Goal: Task Accomplishment & Management: Manage account settings

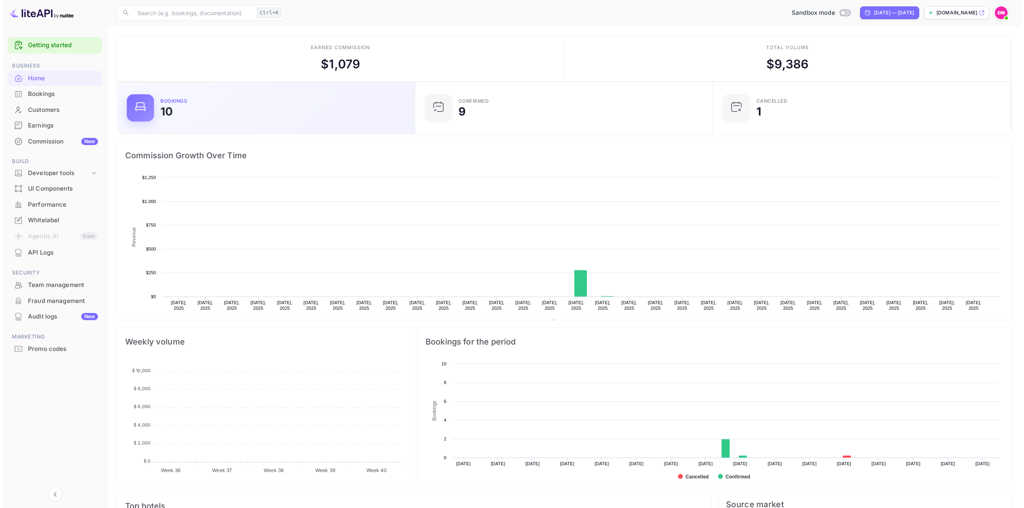
scroll to position [124, 287]
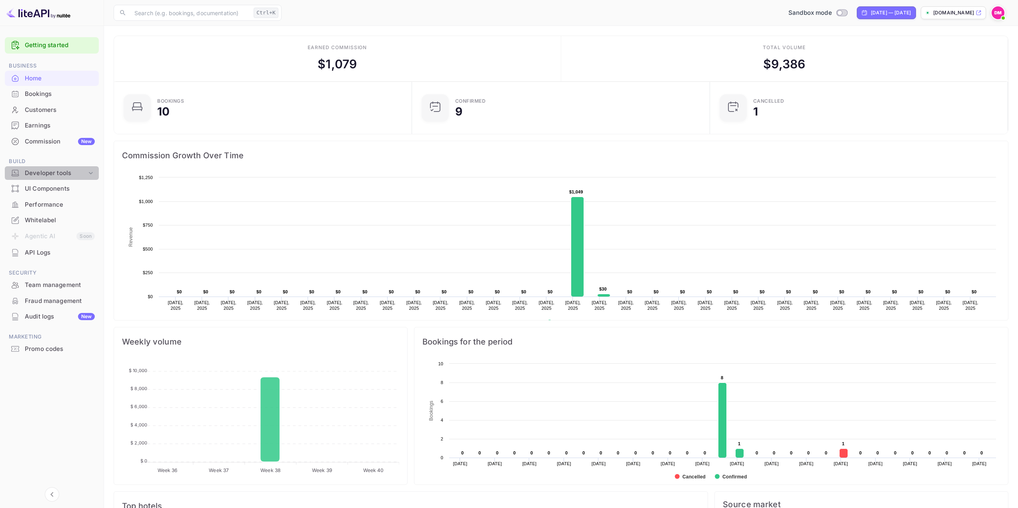
click at [40, 179] on div "Developer tools" at bounding box center [52, 173] width 94 height 14
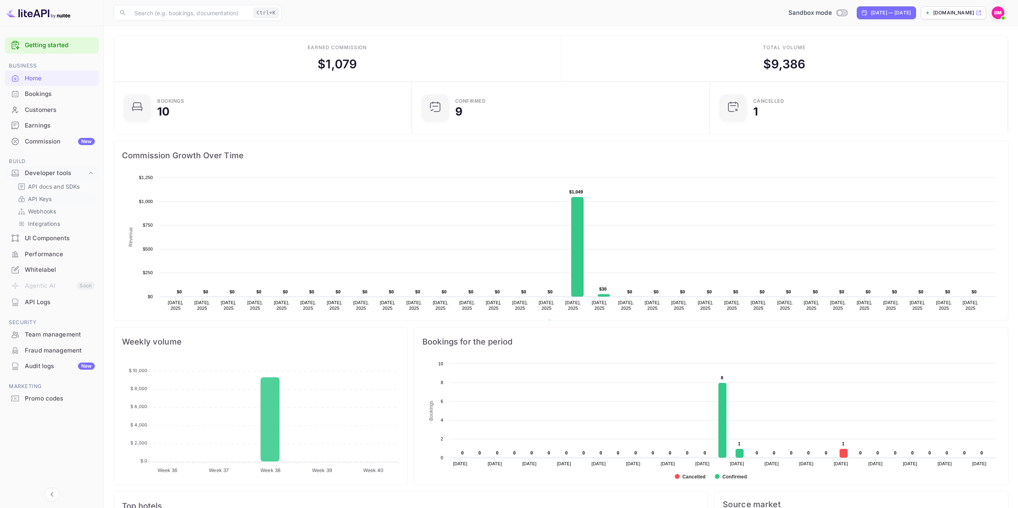
click at [42, 196] on p "API Keys" at bounding box center [40, 199] width 24 height 8
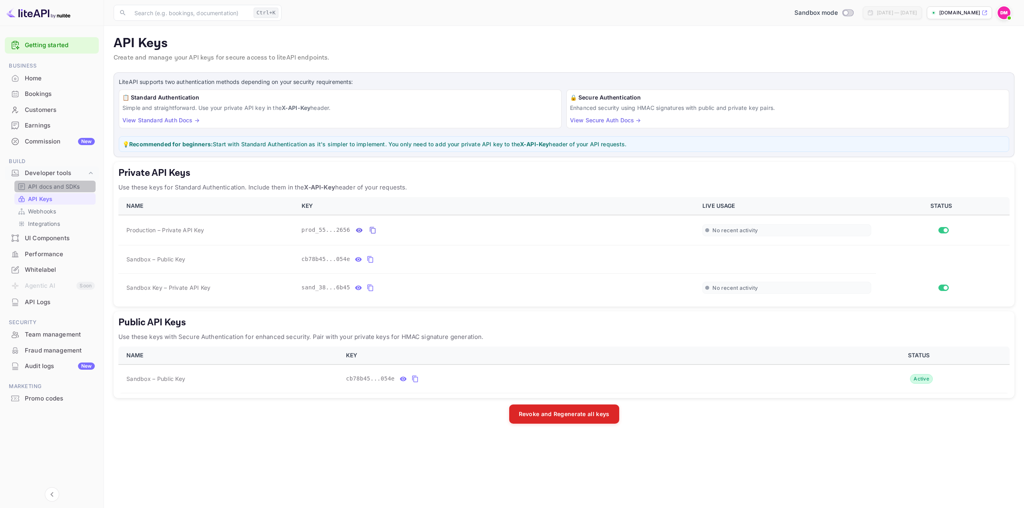
click at [48, 189] on p "API docs and SDKs" at bounding box center [54, 186] width 52 height 8
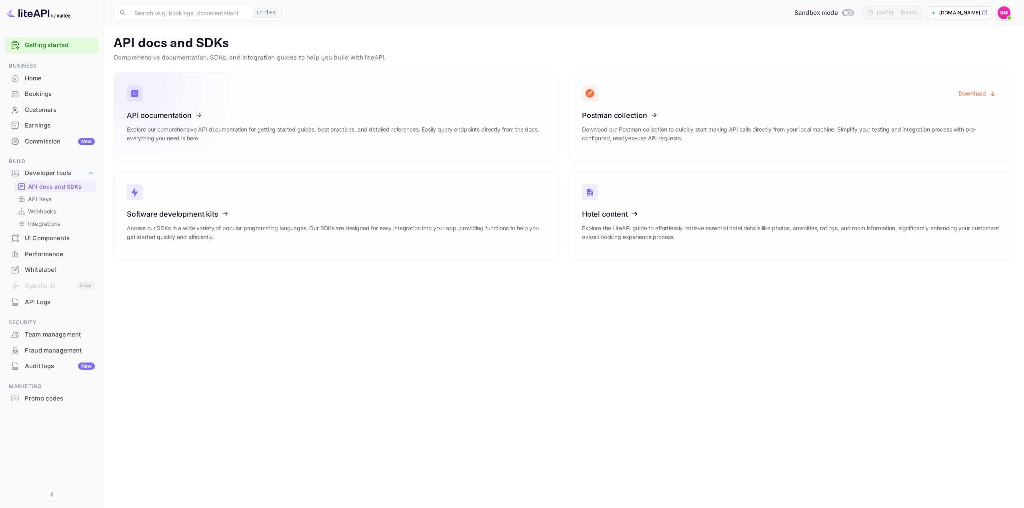
click at [203, 133] on icon at bounding box center [176, 114] width 124 height 82
click at [54, 202] on link "API Keys" at bounding box center [55, 199] width 75 height 8
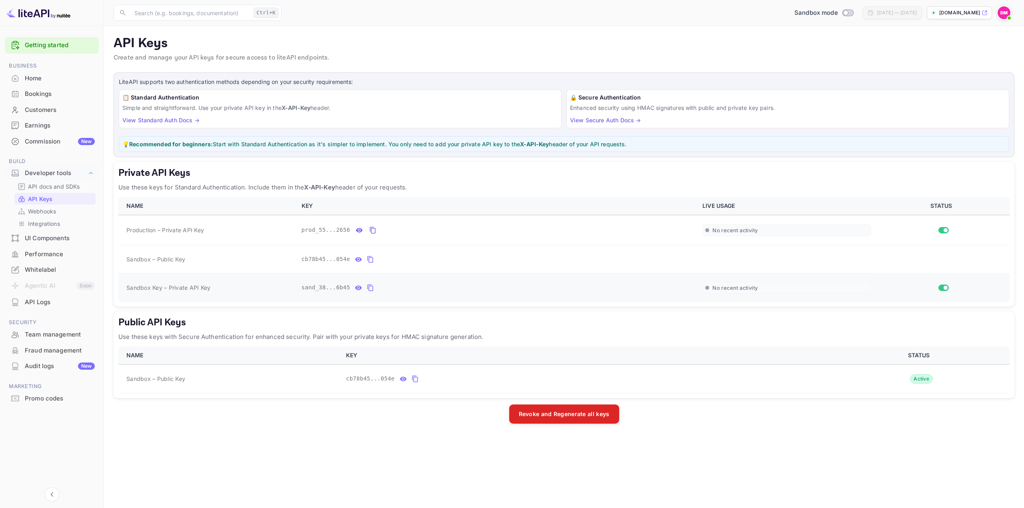
click at [367, 290] on icon "private api keys table" at bounding box center [370, 288] width 7 height 10
